Goal: Use online tool/utility: Use online tool/utility

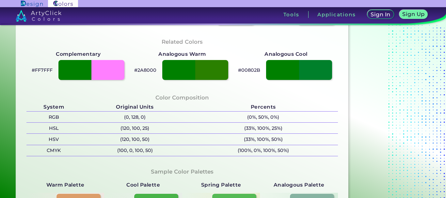
scroll to position [196, 0]
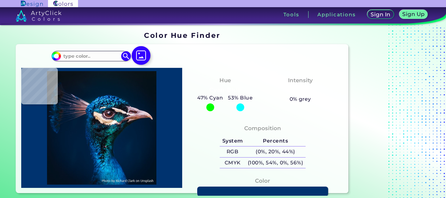
type input "#000000"
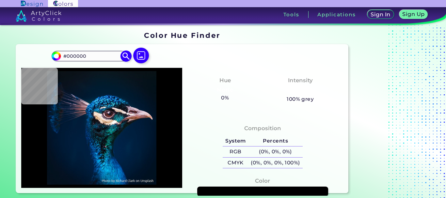
click at [127, 55] on img at bounding box center [125, 55] width 11 height 11
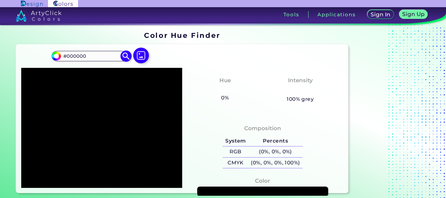
click at [109, 56] on input "#000000" at bounding box center [91, 56] width 61 height 9
paste input "234794"
type input "#234794"
click at [128, 56] on img at bounding box center [125, 55] width 11 height 11
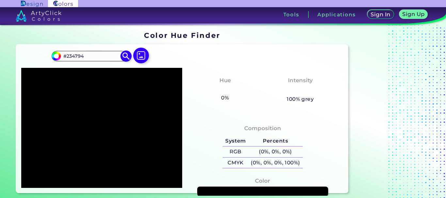
type input "#234794"
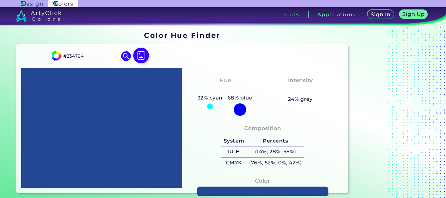
click at [211, 186] on div "Color #234794" at bounding box center [262, 192] width 150 height 37
click at [210, 189] on link at bounding box center [262, 192] width 132 height 10
click at [102, 54] on input "#234794" at bounding box center [91, 56] width 61 height 9
paste input "08A04B"
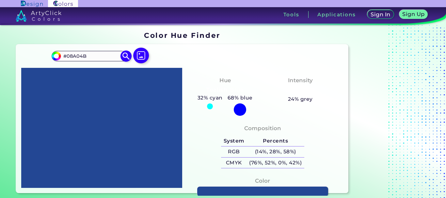
type input "#08A04B"
click at [125, 55] on img at bounding box center [125, 55] width 11 height 11
type input "#08a04b"
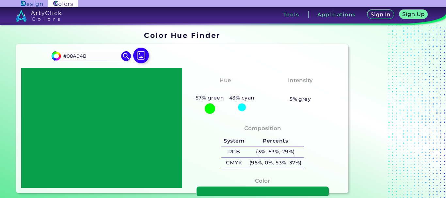
click at [225, 188] on link at bounding box center [262, 192] width 132 height 10
click at [208, 190] on link at bounding box center [262, 192] width 132 height 10
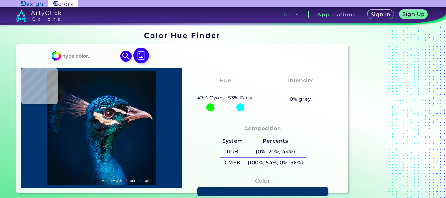
click at [103, 56] on input at bounding box center [91, 56] width 61 height 9
type input "#091722"
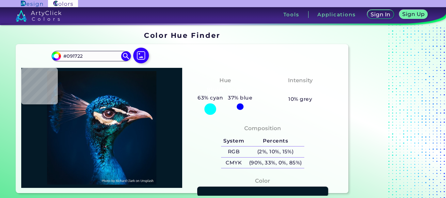
type input "#041a27"
type input "#041A27"
type input "#041a28"
click at [110, 81] on img at bounding box center [101, 128] width 154 height 114
click at [108, 53] on input "#041A28" at bounding box center [91, 56] width 61 height 9
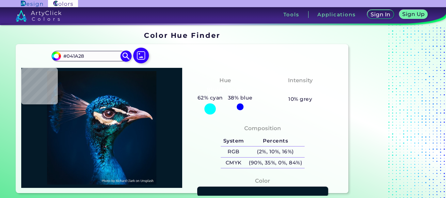
click at [108, 53] on input "#041A28" at bounding box center [91, 56] width 61 height 9
paste input "993300"
type input "#993300"
click at [125, 56] on img at bounding box center [125, 55] width 11 height 11
type input "#993300"
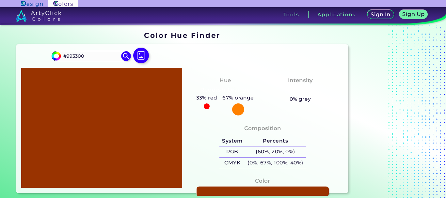
click at [215, 189] on link at bounding box center [262, 192] width 132 height 10
click at [83, 60] on input "#993300" at bounding box center [91, 56] width 61 height 9
drag, startPoint x: 83, startPoint y: 60, endPoint x: 72, endPoint y: 55, distance: 11.4
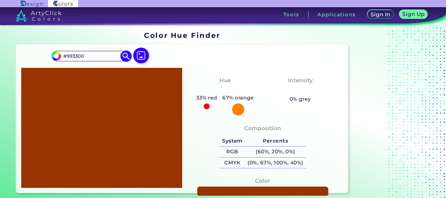
click at [72, 55] on input "#993300" at bounding box center [91, 56] width 61 height 9
paste input "00008"
type input "#000080"
click at [127, 57] on img at bounding box center [125, 55] width 11 height 11
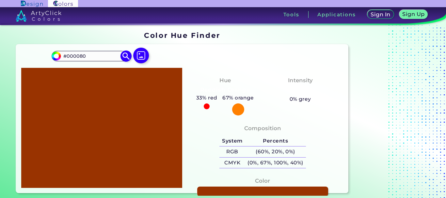
type input "#000080"
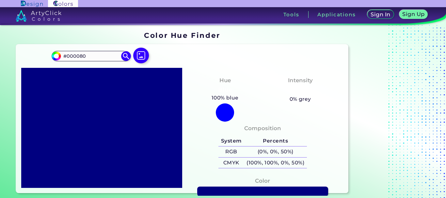
scroll to position [65, 0]
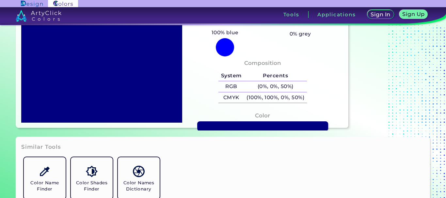
click at [219, 131] on section "Color Hue Finder Color Hue Finder #000080 #000080 Acadia ◉ Acid Green ◉ Aero Bl…" at bounding box center [223, 47] width 446 height 175
click at [216, 126] on link at bounding box center [262, 126] width 132 height 10
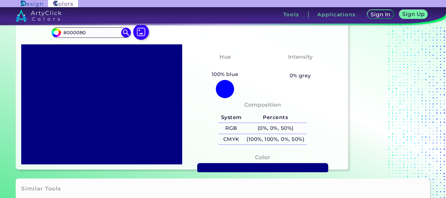
scroll to position [0, 0]
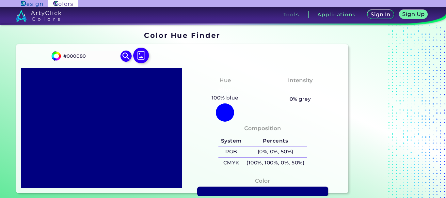
click at [109, 58] on input "#000080" at bounding box center [91, 56] width 61 height 9
click at [108, 58] on input "#000080" at bounding box center [91, 56] width 61 height 9
paste input "999999"
type input "#999999"
click at [125, 58] on img at bounding box center [125, 55] width 11 height 11
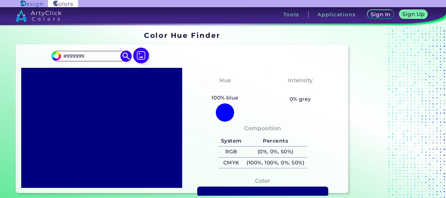
type input "#999999"
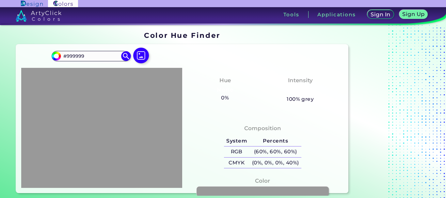
click at [245, 188] on link at bounding box center [262, 192] width 132 height 10
